Goal: Task Accomplishment & Management: Manage account settings

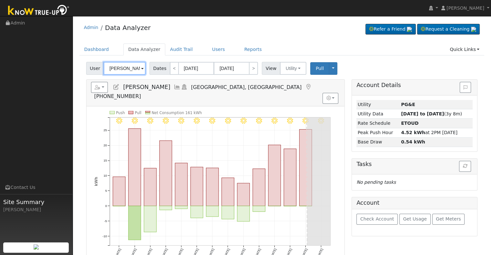
click at [118, 68] on input "Gary Smith" at bounding box center [125, 68] width 42 height 13
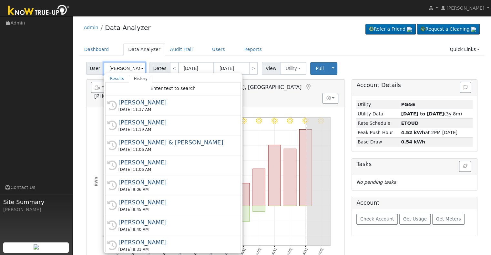
click at [118, 68] on input "Gary Smith" at bounding box center [125, 68] width 42 height 13
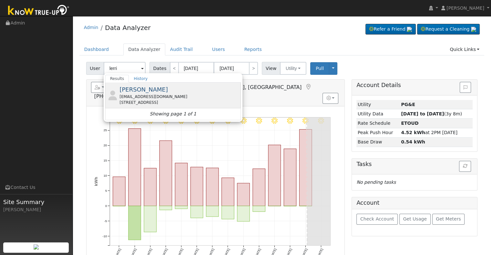
click at [168, 94] on div "leslerri@gmail.com" at bounding box center [179, 97] width 120 height 6
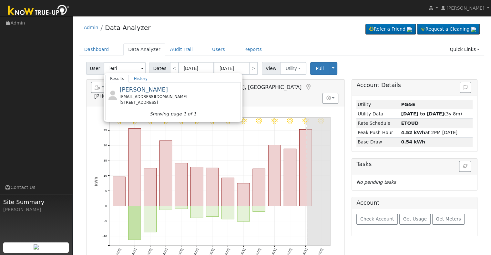
type input "Lerri Deedon"
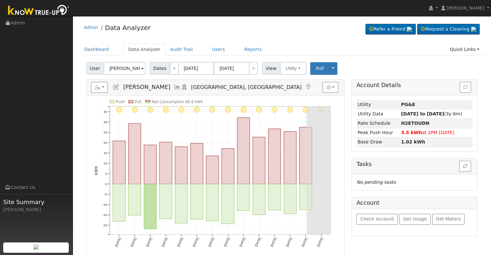
click at [174, 87] on icon at bounding box center [177, 87] width 7 height 6
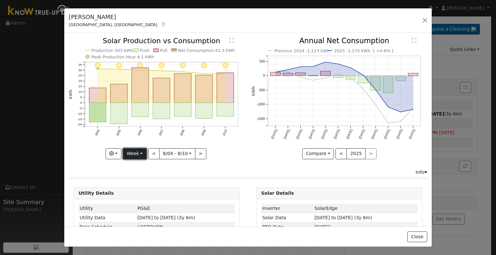
click at [137, 154] on button "Week" at bounding box center [135, 153] width 24 height 11
click at [143, 181] on link "Month" at bounding box center [145, 184] width 45 height 9
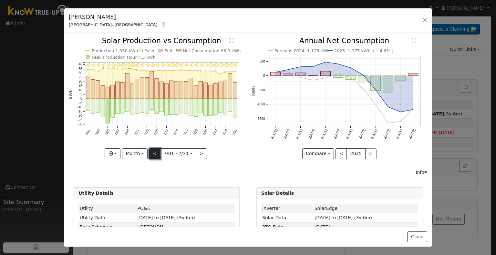
click at [153, 153] on button "<" at bounding box center [154, 153] width 11 height 11
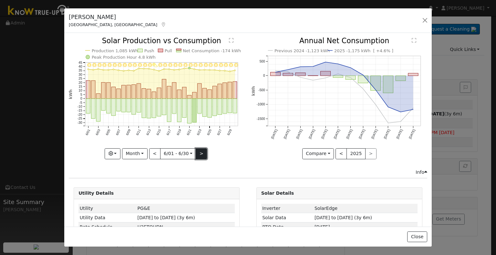
click at [197, 152] on button ">" at bounding box center [201, 153] width 11 height 11
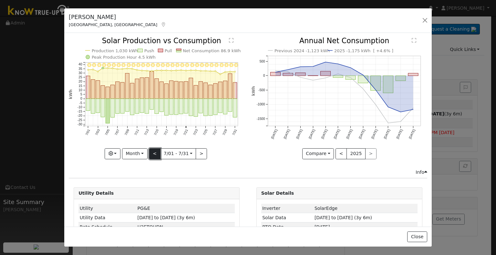
click at [153, 152] on button "<" at bounding box center [154, 153] width 11 height 11
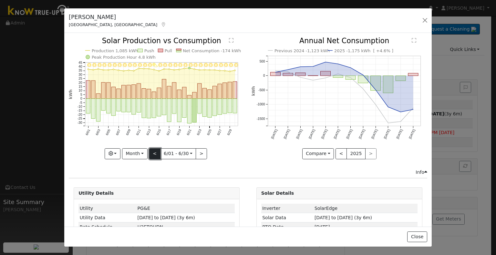
click at [153, 152] on button "<" at bounding box center [154, 153] width 11 height 11
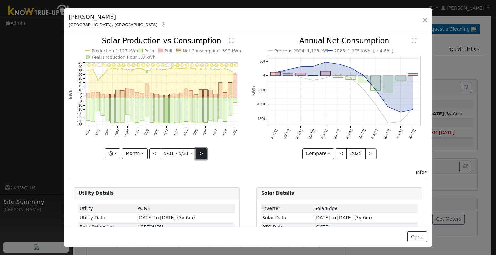
click at [198, 152] on button ">" at bounding box center [201, 153] width 11 height 11
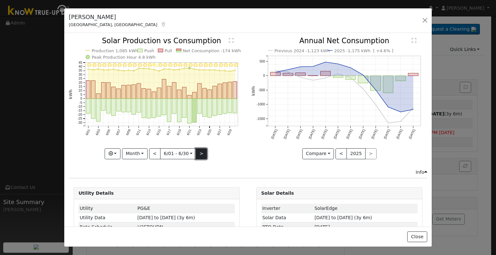
click at [198, 152] on button ">" at bounding box center [201, 153] width 11 height 11
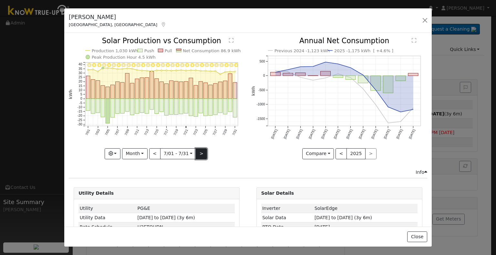
click at [198, 149] on button ">" at bounding box center [201, 153] width 11 height 11
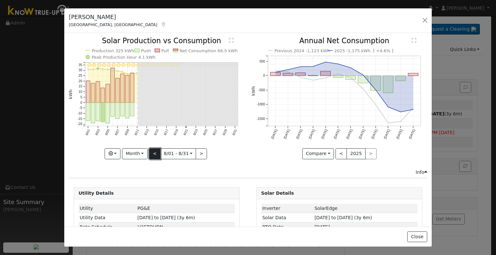
click at [155, 150] on button "<" at bounding box center [154, 153] width 11 height 11
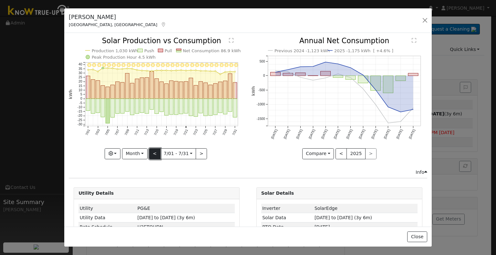
click at [156, 149] on button "<" at bounding box center [154, 153] width 11 height 11
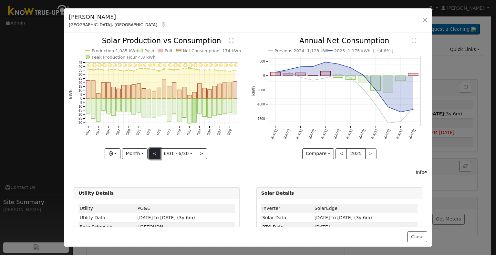
click at [156, 149] on button "<" at bounding box center [154, 153] width 11 height 11
type input "2025-05-01"
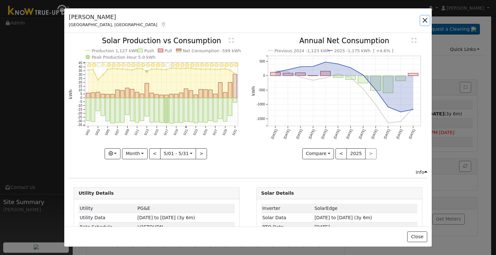
click at [426, 19] on button "button" at bounding box center [424, 20] width 9 height 9
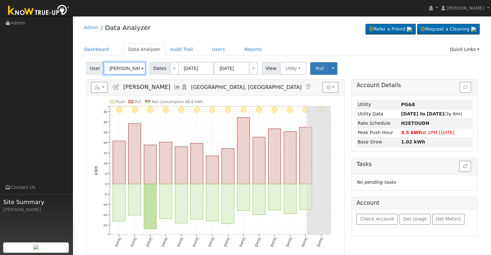
click at [125, 66] on input "Lerri Deedon" at bounding box center [125, 68] width 42 height 13
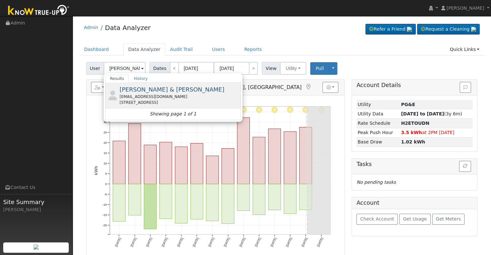
click at [133, 100] on div "1948 Mission Circle, Tulare, CA 93274" at bounding box center [179, 103] width 120 height 6
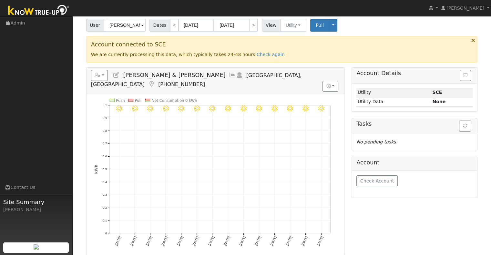
scroll to position [32, 0]
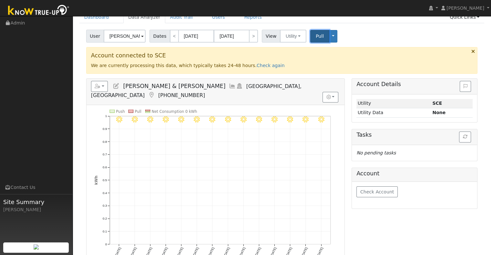
click at [310, 36] on button "Pull" at bounding box center [319, 36] width 19 height 13
click at [124, 35] on input "Russell & Angie Eckert" at bounding box center [125, 36] width 42 height 13
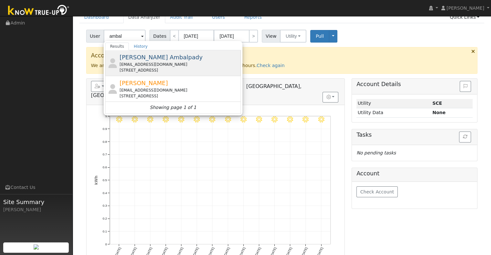
click at [188, 65] on div "raj.a@msn.com" at bounding box center [179, 65] width 120 height 6
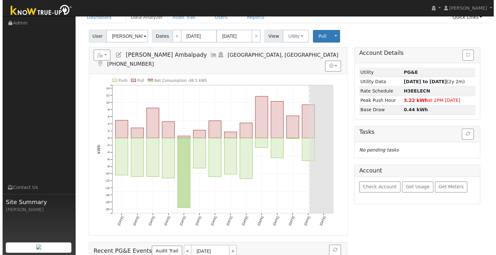
scroll to position [0, 0]
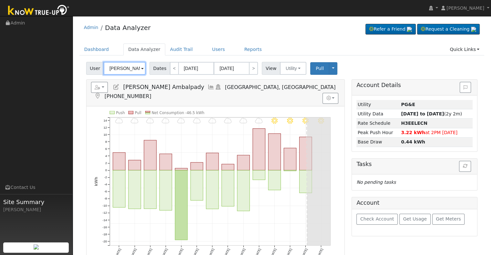
click at [121, 68] on input "Rajnikant Ambalpady" at bounding box center [125, 68] width 42 height 13
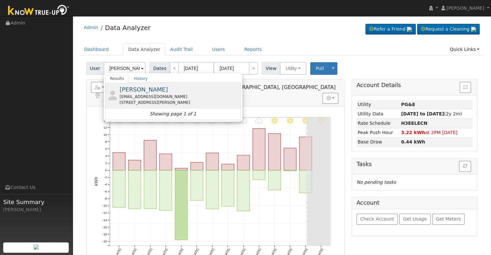
click at [175, 94] on div "rbandyent@sebastiancorp.net" at bounding box center [179, 97] width 120 height 6
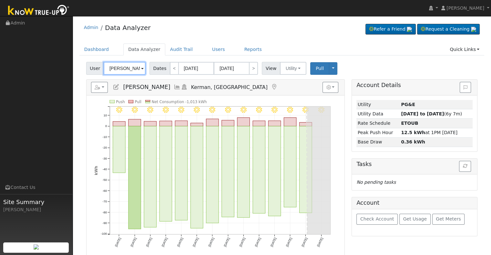
click at [120, 67] on input "Robert Bandy" at bounding box center [125, 68] width 42 height 13
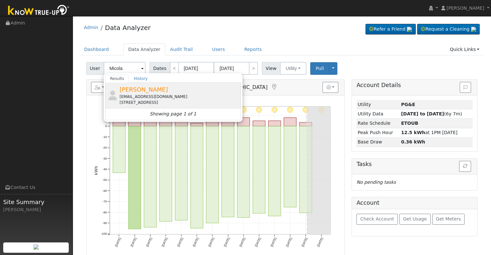
click at [170, 94] on div "[EMAIL_ADDRESS][DOMAIN_NAME]" at bounding box center [179, 97] width 120 height 6
type input "Nick Micola"
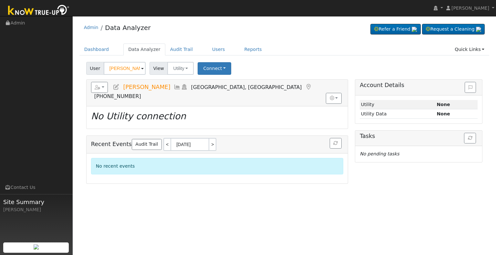
click at [116, 87] on icon at bounding box center [116, 87] width 7 height 6
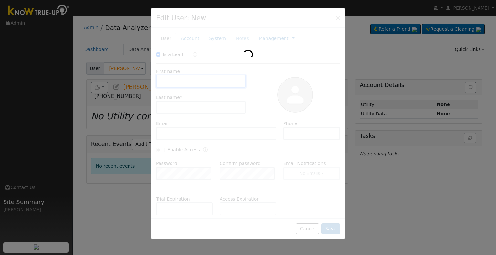
checkbox input "true"
type input "Nick"
type input "Micola"
type input "[EMAIL_ADDRESS][DOMAIN_NAME]"
type input "5593082702"
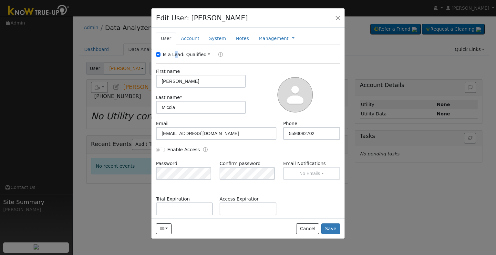
click at [171, 54] on label "Is a Lead:" at bounding box center [174, 54] width 22 height 7
click at [182, 82] on input "Nick" at bounding box center [201, 81] width 90 height 13
paste input "Micola, Nicholas & Erzsebet"
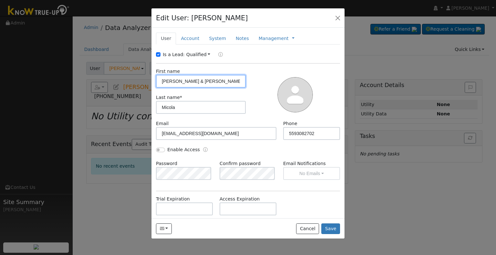
type input "Micola, Nicholas & Erzsebet"
click at [156, 55] on input "Is a Lead:" at bounding box center [158, 54] width 5 height 5
checkbox input "false"
drag, startPoint x: 176, startPoint y: 82, endPoint x: 126, endPoint y: 82, distance: 51.0
click at [0, 0] on div "Edit User: Nick Micola Default Account Default Account 1200 Vine Street, Exeter…" at bounding box center [0, 0] width 0 height 0
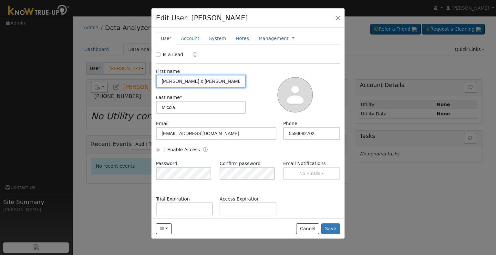
type input "[PERSON_NAME] & [PERSON_NAME]"
click at [158, 149] on input "Enable Access" at bounding box center [160, 150] width 9 height 5
checkbox input "true"
click at [186, 35] on link "Account" at bounding box center [190, 39] width 28 height 12
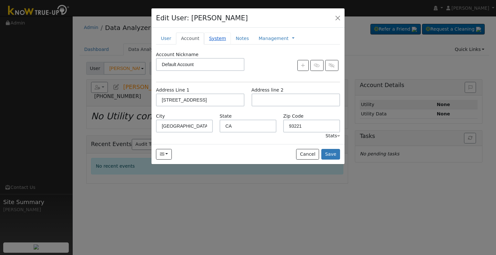
click at [210, 36] on link "System" at bounding box center [217, 39] width 27 height 12
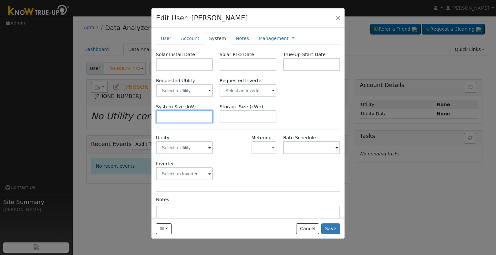
click at [183, 117] on input "text" at bounding box center [184, 116] width 57 height 13
paste input "6.560"
type input "6.6"
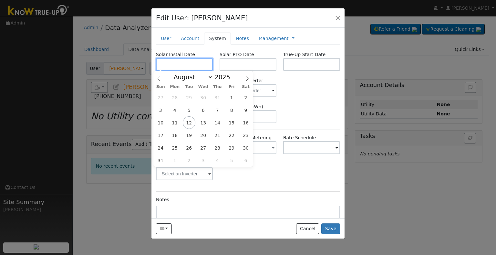
click at [172, 62] on input "text" at bounding box center [184, 64] width 57 height 13
paste input "7/2/2025"
type input "[DATE]"
select select "6"
click at [255, 63] on input "text" at bounding box center [247, 64] width 57 height 13
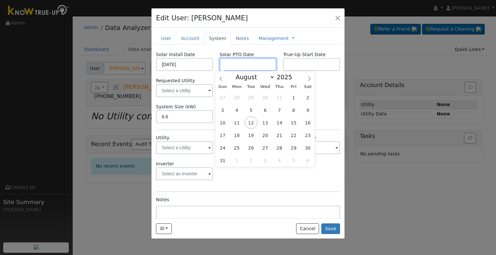
paste input "8/12/2025"
type input "[DATE]"
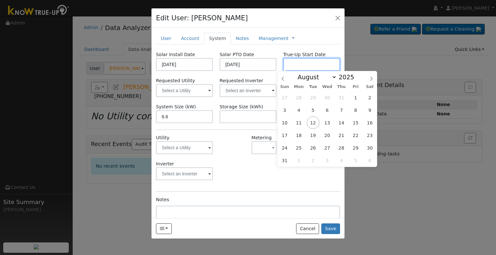
click at [302, 68] on input "text" at bounding box center [311, 64] width 57 height 13
paste input "8/12/2025"
type input "[DATE]"
click at [213, 88] on input "text" at bounding box center [184, 90] width 57 height 13
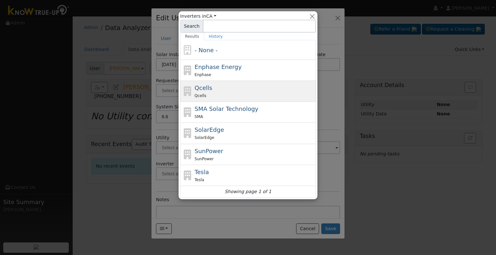
click at [209, 90] on div "Qcells Qcells" at bounding box center [255, 91] width 120 height 15
type input "Qcells"
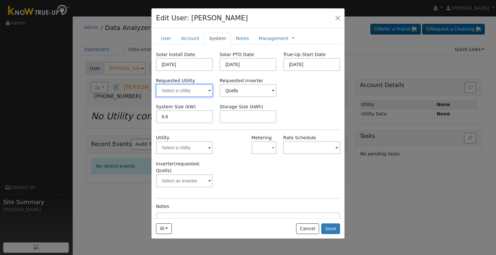
click at [183, 89] on input "text" at bounding box center [184, 90] width 57 height 13
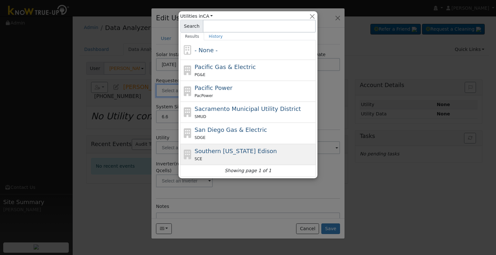
click at [233, 158] on div "SCE" at bounding box center [255, 159] width 120 height 7
type input "Southern [US_STATE] Edison"
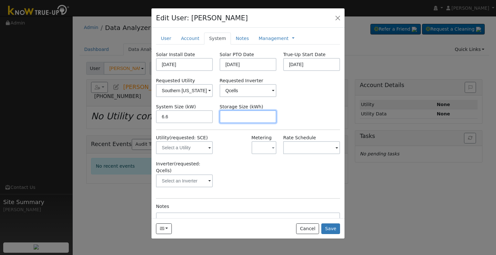
click at [221, 113] on input "text" at bounding box center [247, 116] width 57 height 13
paste input "15.00"
type input "15"
click at [292, 38] on link at bounding box center [293, 38] width 3 height 7
click at [292, 57] on link "Billing" at bounding box center [314, 59] width 45 height 9
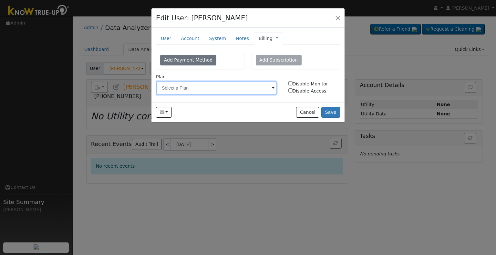
click at [212, 86] on input "text" at bounding box center [216, 88] width 120 height 13
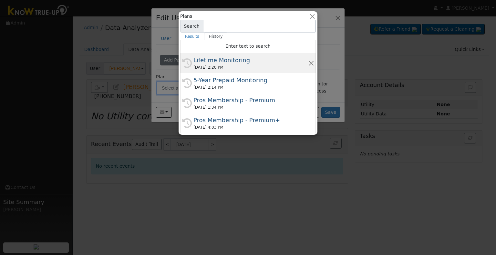
click at [223, 64] on div "Lifetime Monitoring" at bounding box center [250, 60] width 115 height 9
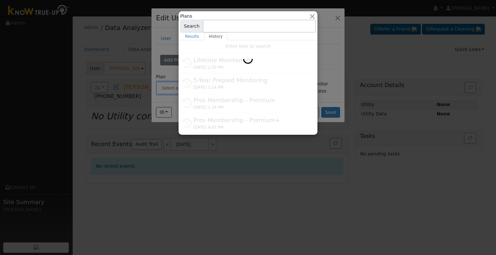
type input "Lifetime Monitoring"
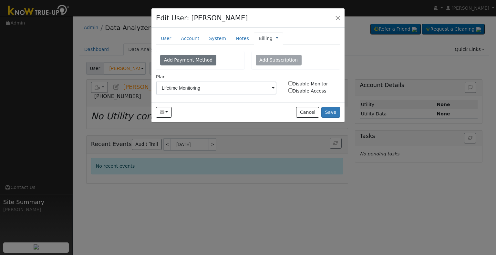
click at [276, 38] on link at bounding box center [277, 38] width 3 height 7
click at [280, 47] on link "Management" at bounding box center [298, 49] width 45 height 9
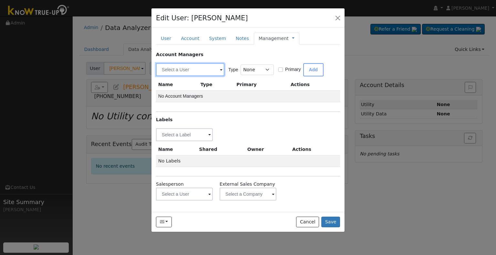
click at [167, 72] on input "text" at bounding box center [190, 69] width 68 height 13
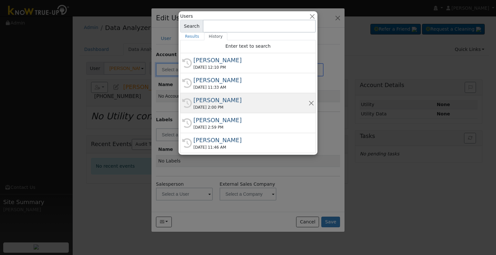
click at [216, 106] on div "08/06/2025 2:00 PM" at bounding box center [250, 108] width 115 height 6
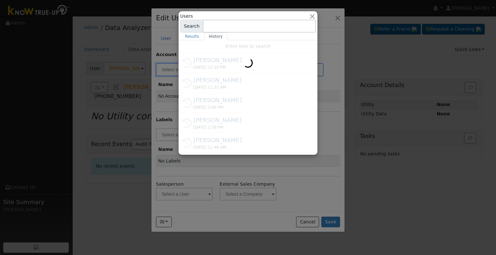
type input "[PERSON_NAME]"
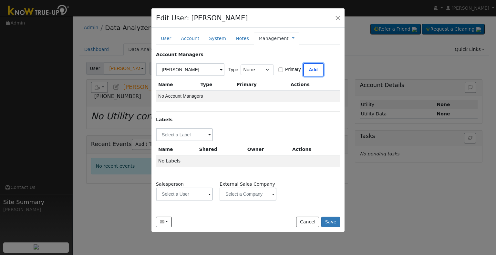
click at [313, 67] on button "Add" at bounding box center [313, 69] width 20 height 13
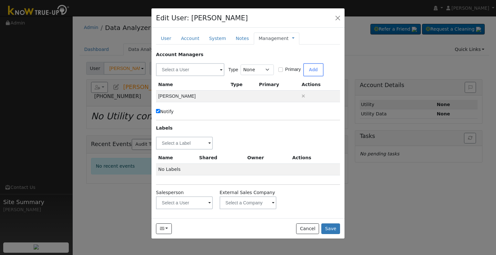
click at [165, 110] on label "Notify" at bounding box center [165, 111] width 18 height 7
click at [160, 110] on input "Notify" at bounding box center [158, 111] width 4 height 4
checkbox input "false"
click at [173, 140] on input "text" at bounding box center [184, 143] width 57 height 13
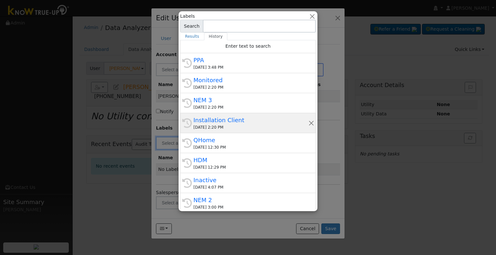
click at [223, 122] on div "Installation Client" at bounding box center [250, 120] width 115 height 9
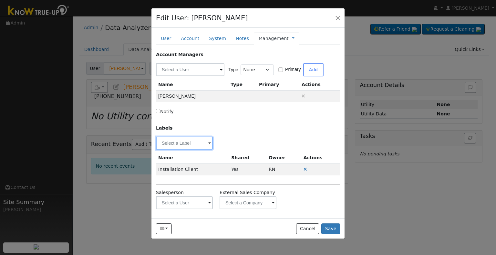
click at [183, 143] on input "text" at bounding box center [184, 143] width 57 height 13
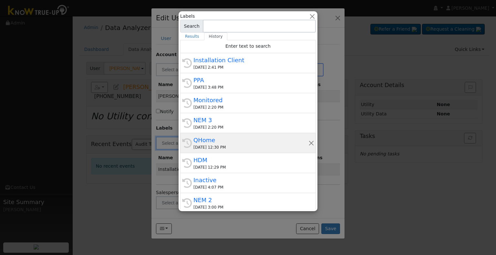
click at [221, 143] on div "QHome" at bounding box center [250, 140] width 115 height 9
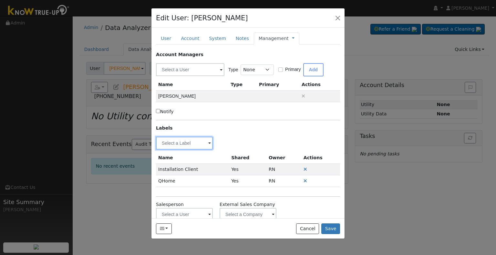
click at [180, 144] on input "text" at bounding box center [184, 143] width 57 height 13
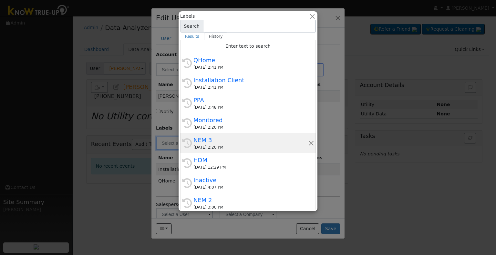
click at [214, 142] on div "NEM 3" at bounding box center [250, 140] width 115 height 9
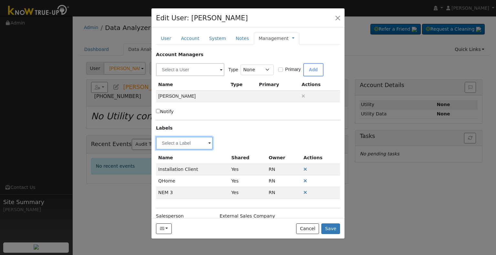
click at [165, 143] on input "text" at bounding box center [184, 143] width 57 height 13
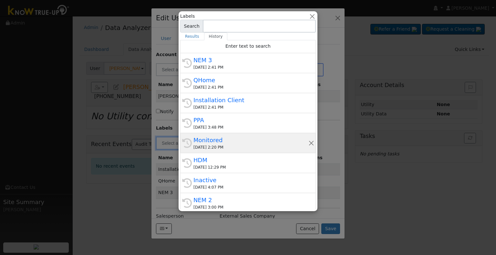
click at [224, 143] on div "Monitored" at bounding box center [250, 140] width 115 height 9
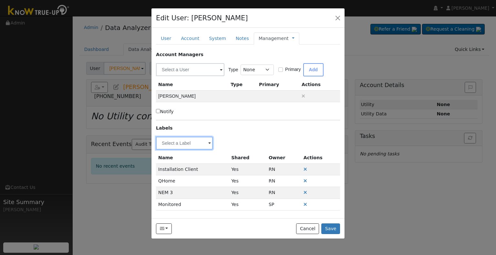
drag, startPoint x: 190, startPoint y: 142, endPoint x: 191, endPoint y: 150, distance: 8.4
click at [190, 142] on input "text" at bounding box center [184, 143] width 57 height 13
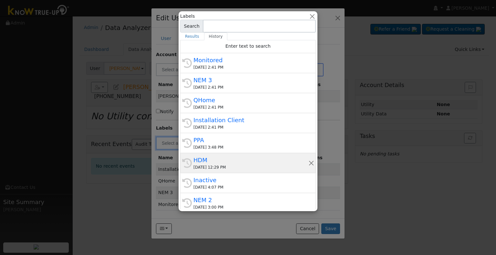
click at [233, 162] on div "HDM" at bounding box center [250, 160] width 115 height 9
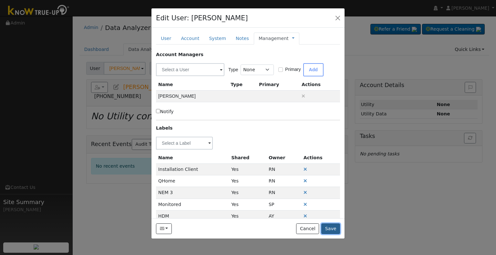
click at [337, 229] on button "Save" at bounding box center [330, 229] width 19 height 11
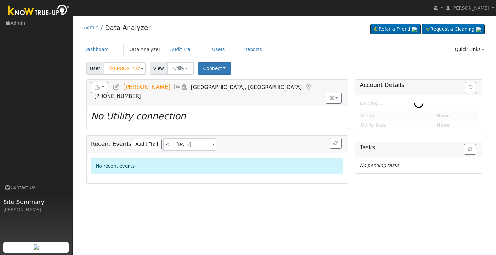
type input "[PERSON_NAME] & [PERSON_NAME]"
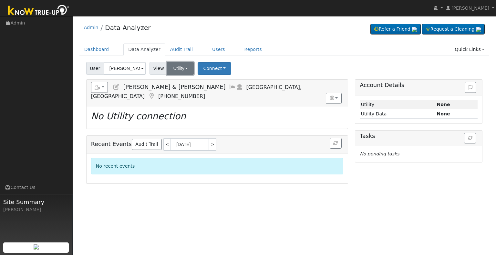
drag, startPoint x: 180, startPoint y: 67, endPoint x: 179, endPoint y: 72, distance: 4.9
click at [180, 67] on button "Utility" at bounding box center [180, 68] width 26 height 13
click at [182, 90] on link "Solar" at bounding box center [188, 91] width 45 height 9
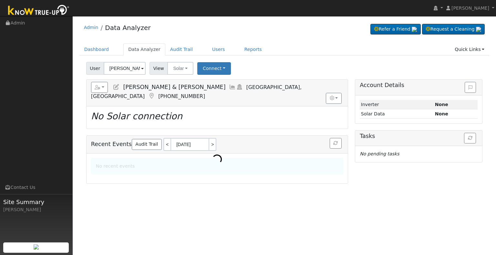
click at [208, 61] on div "User Nicholas & Erzsebet Micola Account Default Account Default Account 1200 Vi…" at bounding box center [284, 67] width 398 height 15
click at [210, 67] on button "Connect" at bounding box center [214, 68] width 34 height 13
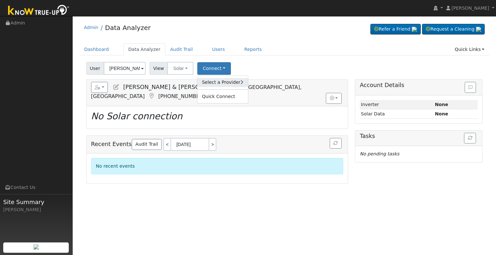
click at [221, 83] on link "Select a Provider" at bounding box center [222, 82] width 50 height 9
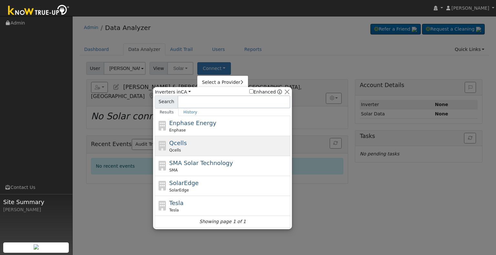
click at [207, 146] on div "Qcells Qcells" at bounding box center [229, 146] width 120 height 15
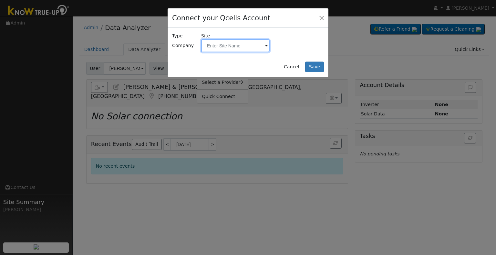
click at [251, 48] on input "text" at bounding box center [235, 45] width 68 height 13
paste input "Micola, Nicholas & Erzsebet"
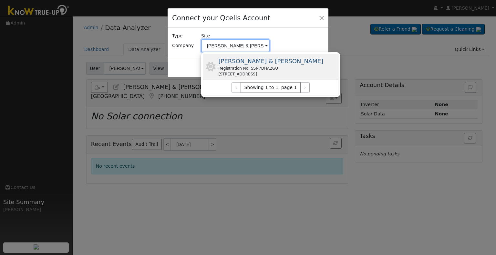
type input "Micola, Nicholas & Erzsebet"
click at [270, 68] on div "Registration No: SSN7DHA2GU" at bounding box center [270, 68] width 105 height 6
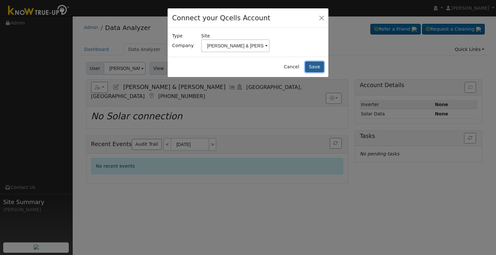
click at [312, 68] on button "Save" at bounding box center [314, 67] width 19 height 11
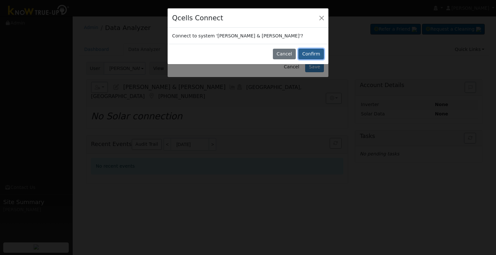
click at [313, 56] on button "Confirm" at bounding box center [310, 54] width 25 height 11
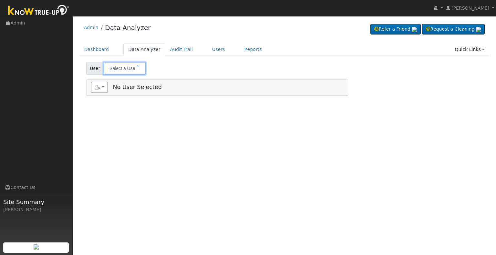
type input "[PERSON_NAME] & [PERSON_NAME]"
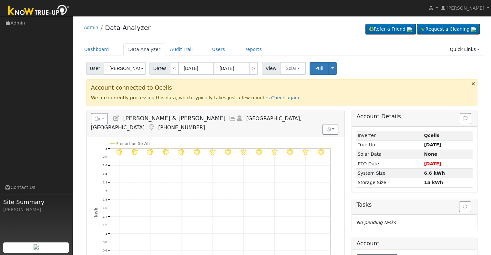
click at [118, 118] on icon at bounding box center [116, 119] width 7 height 6
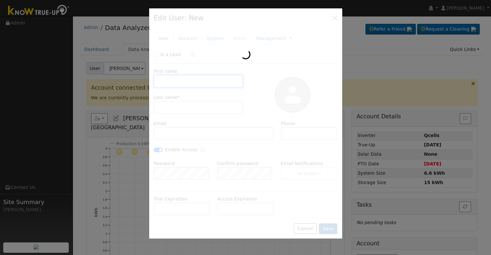
type input "[PERSON_NAME] & [PERSON_NAME]"
type input "Micola"
type input "[EMAIL_ADDRESS][DOMAIN_NAME]"
type input "5593082702"
checkbox input "true"
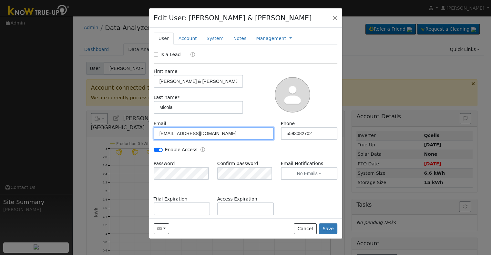
drag, startPoint x: 212, startPoint y: 134, endPoint x: 153, endPoint y: 138, distance: 59.1
click at [153, 138] on div "Email [EMAIL_ADDRESS][DOMAIN_NAME]" at bounding box center [213, 130] width 127 height 20
